Goal: Transaction & Acquisition: Book appointment/travel/reservation

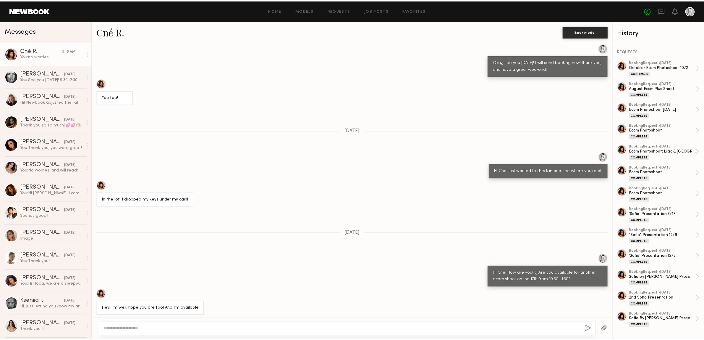
scroll to position [5928, 0]
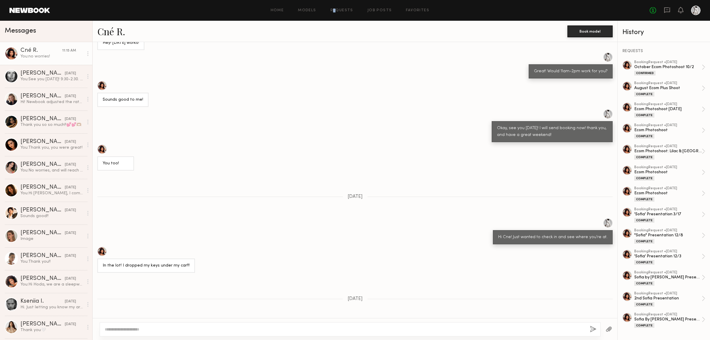
click at [336, 14] on div "Home Models Requests Job Posts Favorites Sign Out No fees up to $5,000" at bounding box center [375, 10] width 650 height 9
click at [337, 12] on div "Home Models Requests Job Posts Favorites Sign Out No fees up to $5,000" at bounding box center [375, 10] width 650 height 9
click at [337, 9] on link "Requests" at bounding box center [341, 11] width 23 height 4
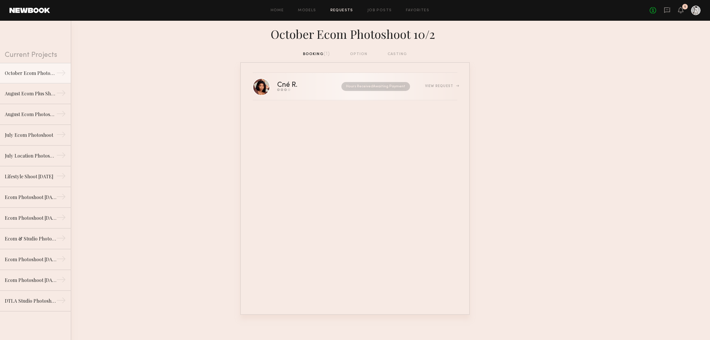
click at [441, 86] on div "View Request" at bounding box center [441, 86] width 32 height 4
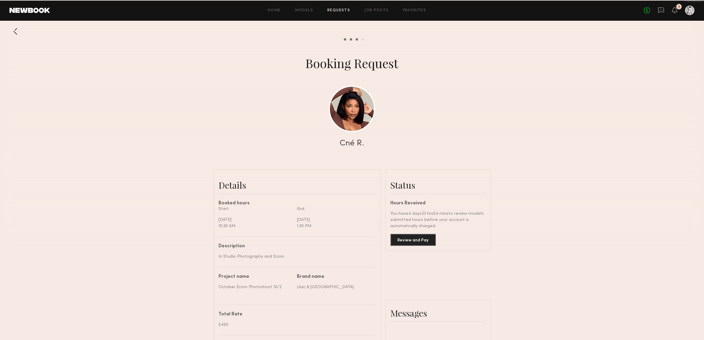
scroll to position [6893, 0]
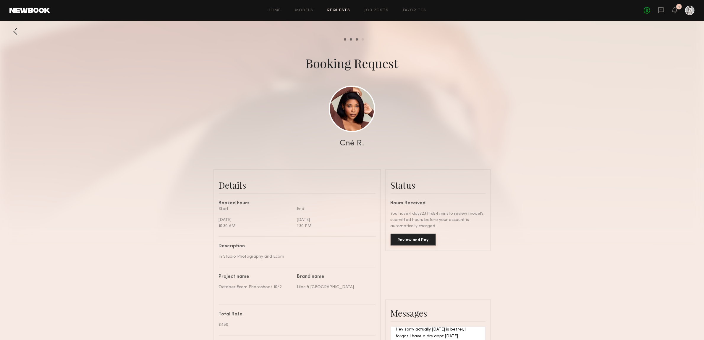
click at [411, 240] on button "Review and Pay" at bounding box center [413, 239] width 45 height 12
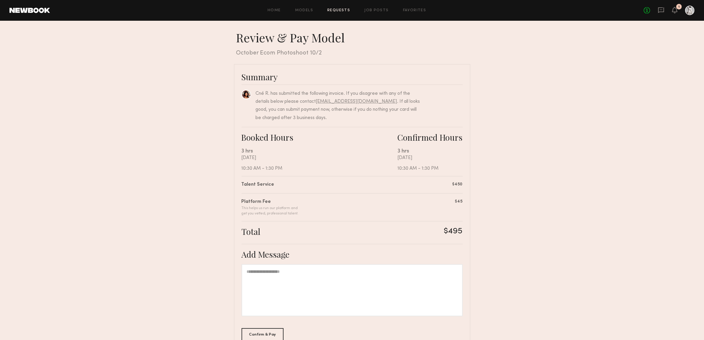
scroll to position [36, 0]
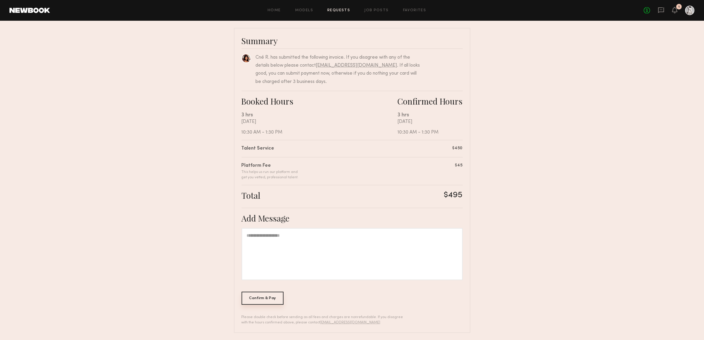
click at [269, 298] on div "Confirm & Pay" at bounding box center [263, 297] width 42 height 13
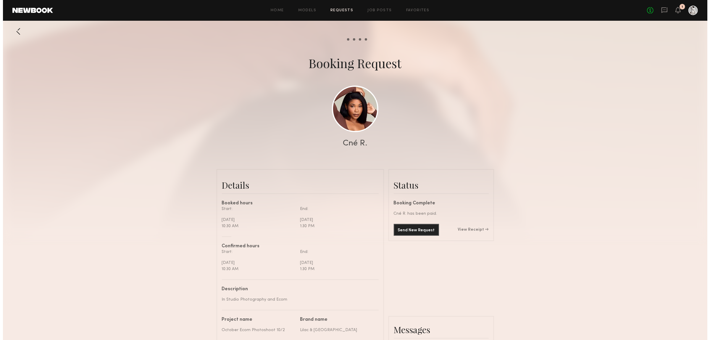
scroll to position [6893, 0]
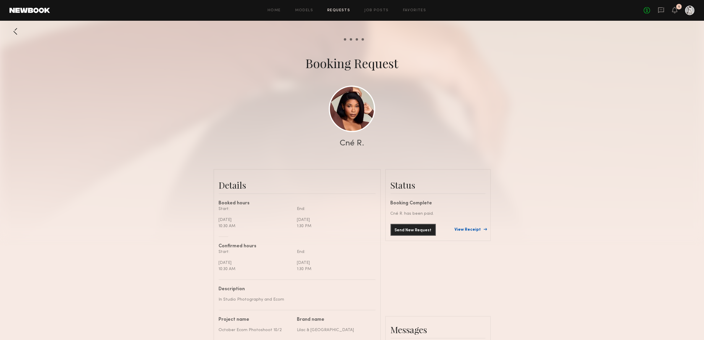
click at [473, 232] on link "View Receipt" at bounding box center [470, 229] width 31 height 4
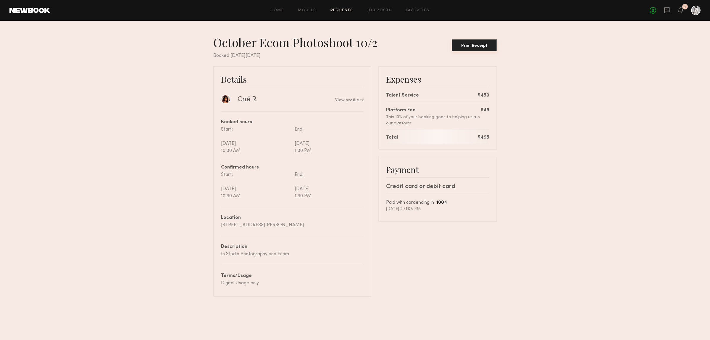
click at [480, 47] on div "Print Receipt" at bounding box center [474, 46] width 41 height 4
